Goal: Task Accomplishment & Management: Manage account settings

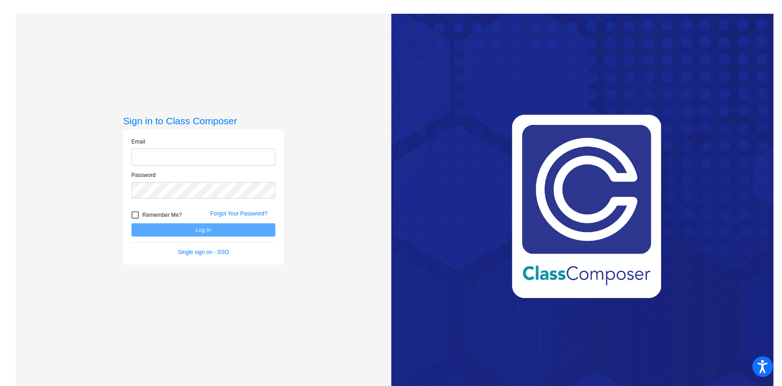
type input "[EMAIL_ADDRESS][DOMAIN_NAME]"
click at [134, 216] on div at bounding box center [134, 214] width 7 height 7
click at [135, 219] on input "Remember Me?" at bounding box center [135, 219] width 0 height 0
checkbox input "true"
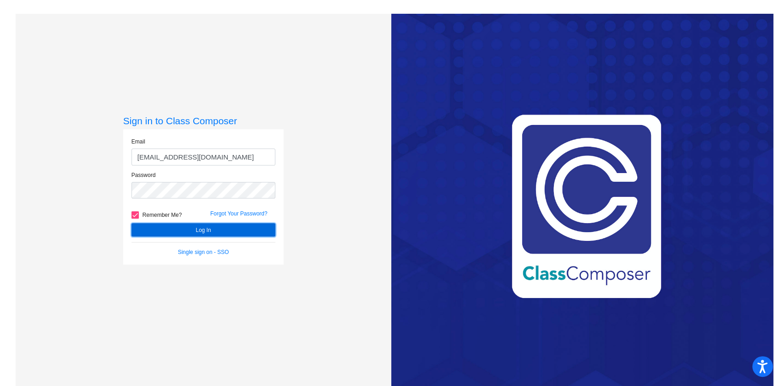
click at [156, 227] on button "Log In" at bounding box center [203, 229] width 144 height 13
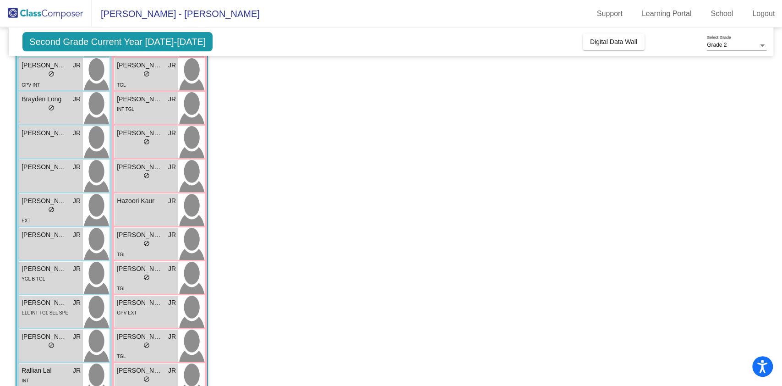
scroll to position [216, 0]
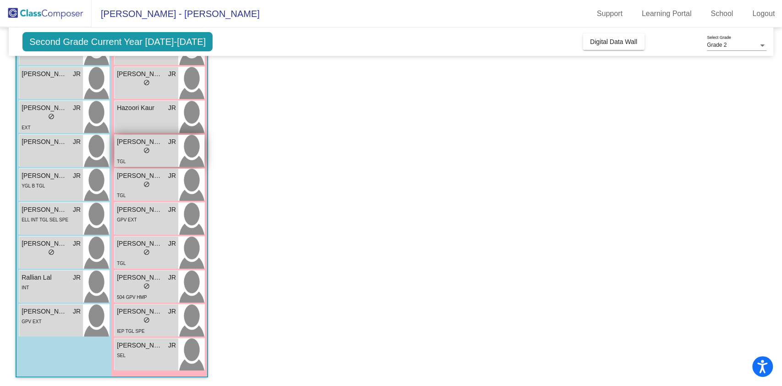
click at [153, 147] on div "lock do_not_disturb_alt" at bounding box center [146, 152] width 59 height 10
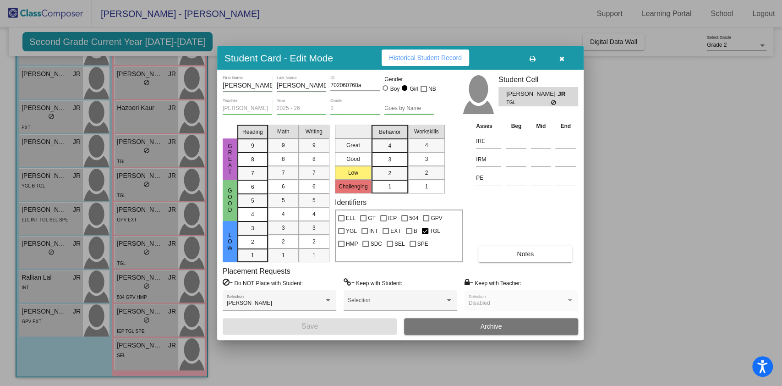
click at [513, 251] on button "Notes" at bounding box center [525, 254] width 94 height 16
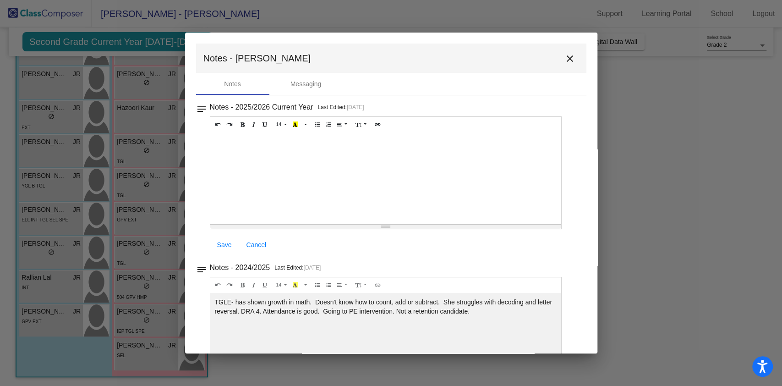
click at [565, 58] on mat-icon "close" at bounding box center [569, 58] width 11 height 11
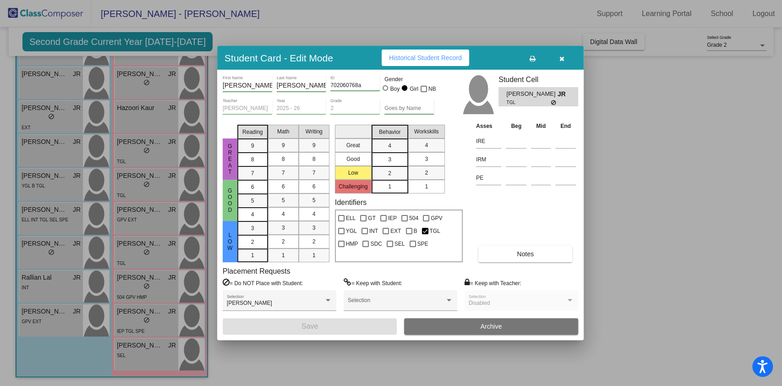
click at [125, 206] on div at bounding box center [391, 193] width 782 height 386
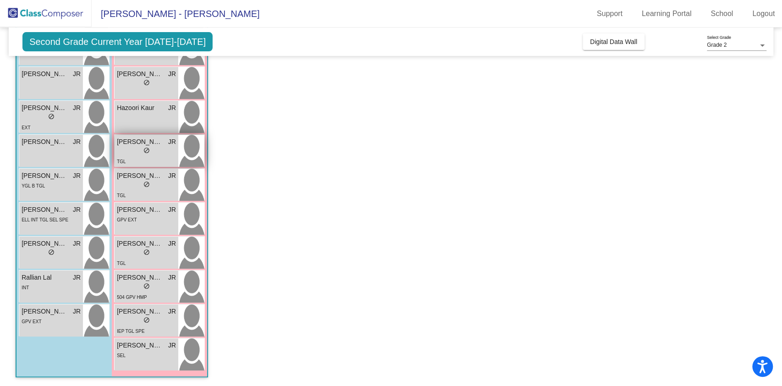
click at [133, 150] on div "lock do_not_disturb_alt" at bounding box center [146, 152] width 59 height 10
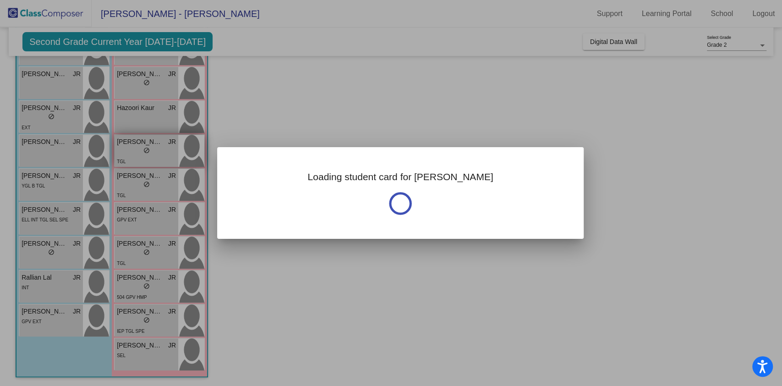
click at [133, 150] on div at bounding box center [391, 193] width 782 height 386
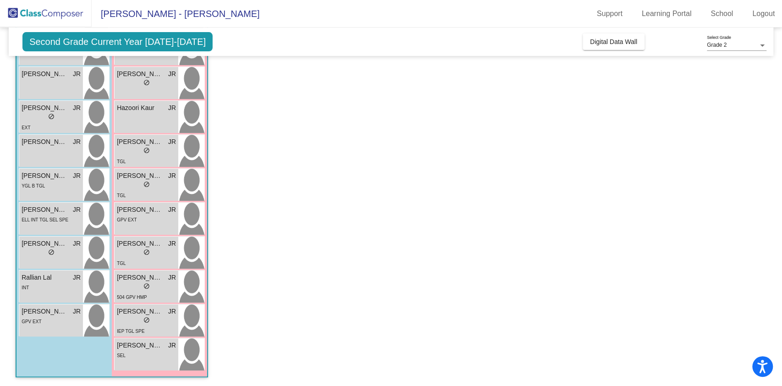
click at [332, 157] on app-classroom "Class 1 picture_as_pdf [PERSON_NAME] Add Student First Name Last Name Student I…" at bounding box center [391, 128] width 751 height 515
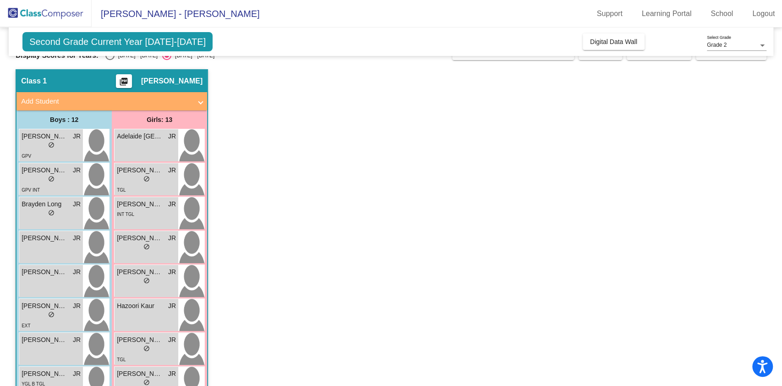
scroll to position [0, 0]
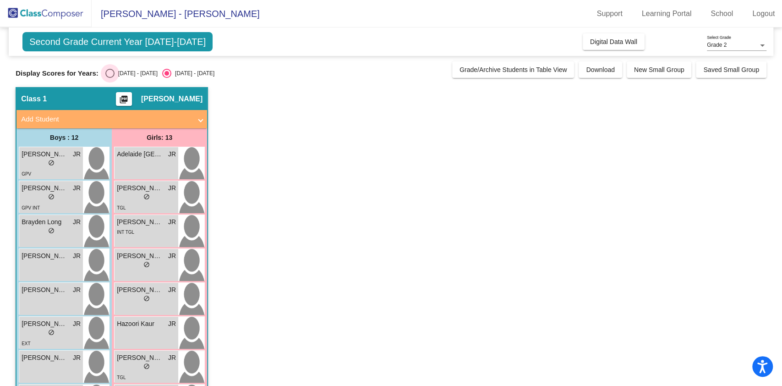
click at [110, 73] on div "Select an option" at bounding box center [109, 73] width 9 height 9
click at [110, 78] on input "[DATE] - [DATE]" at bounding box center [110, 78] width 0 height 0
radio input "true"
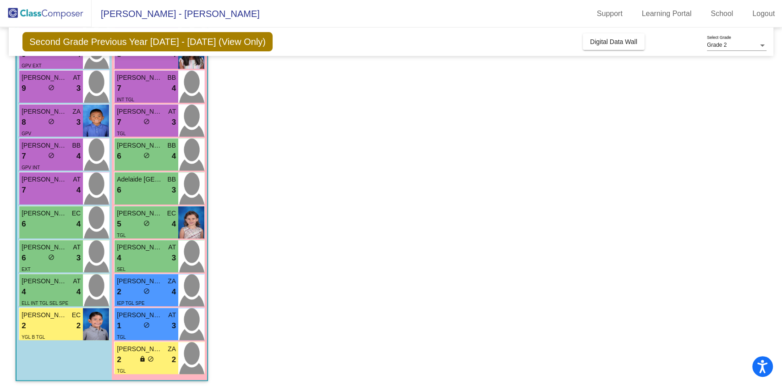
scroll to position [216, 0]
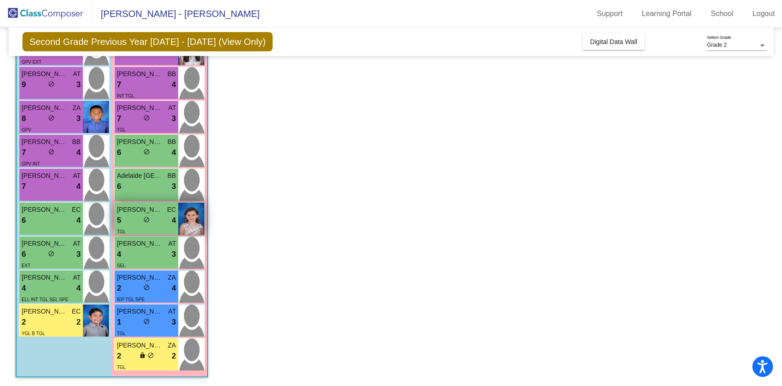
click at [132, 220] on div "5 lock do_not_disturb_alt 4" at bounding box center [146, 220] width 59 height 12
